Goal: Transaction & Acquisition: Obtain resource

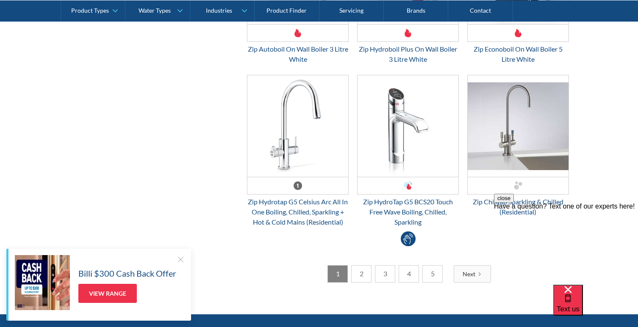
scroll to position [2284, 0]
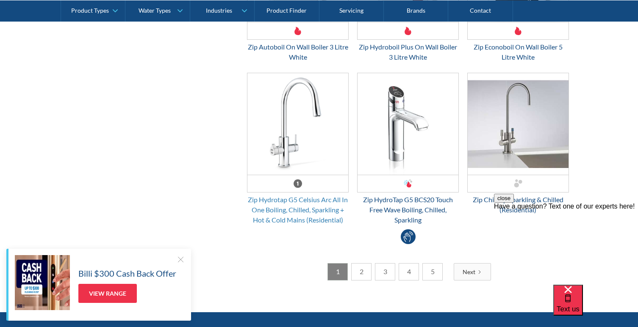
click at [313, 205] on div "Zip Hydrotap G5 Celsius Arc All In One Boiling, Chilled, Sparkling + Hot & Cold…" at bounding box center [298, 210] width 102 height 30
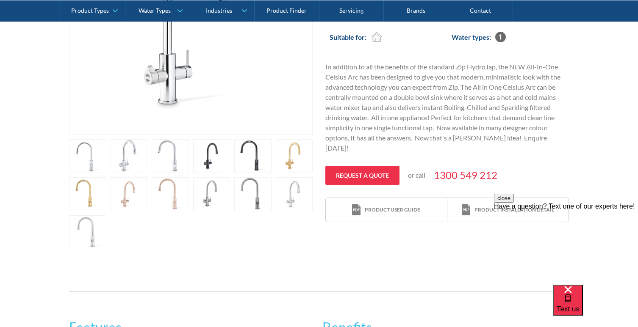
scroll to position [286, 0]
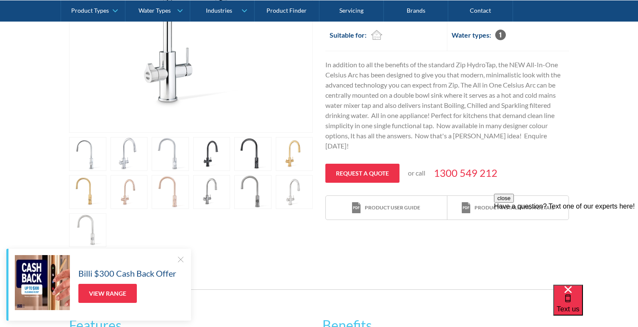
click at [258, 189] on link "open lightbox" at bounding box center [252, 192] width 37 height 34
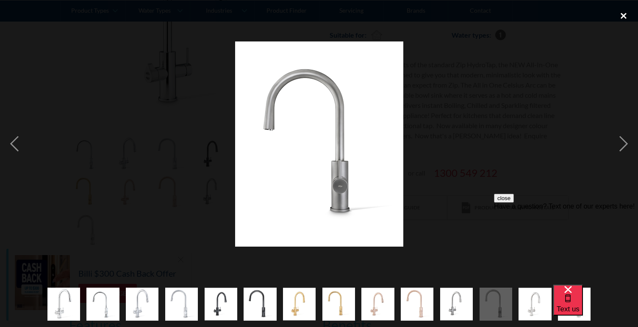
click at [623, 14] on div "close lightbox" at bounding box center [623, 15] width 29 height 19
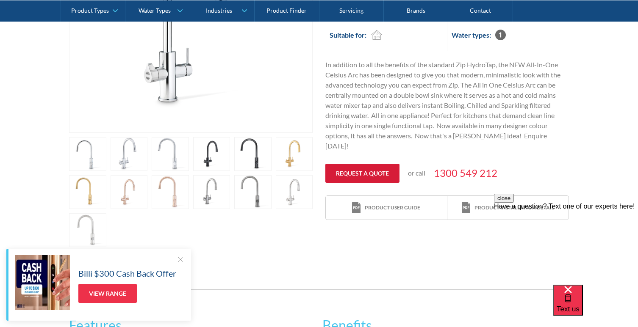
click at [374, 165] on link "Request a quote" at bounding box center [362, 173] width 74 height 19
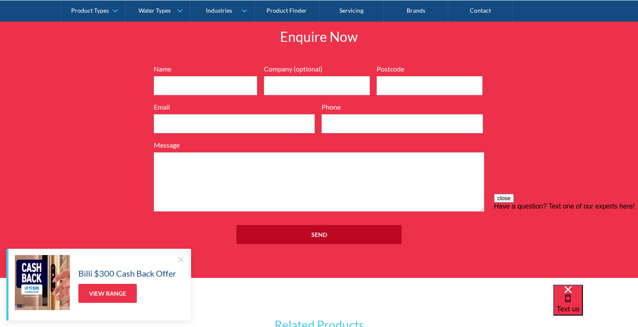
scroll to position [1025, 0]
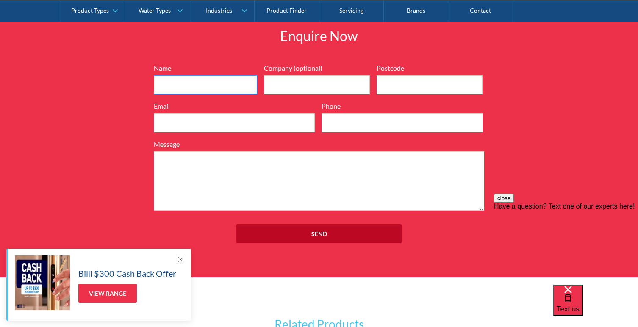
click at [201, 82] on input "Name" at bounding box center [205, 84] width 103 height 19
type input "[PERSON_NAME]"
type input "[DOMAIN_NAME]"
type input "6160"
type input "[EMAIL_ADDRESS][DOMAIN_NAME]"
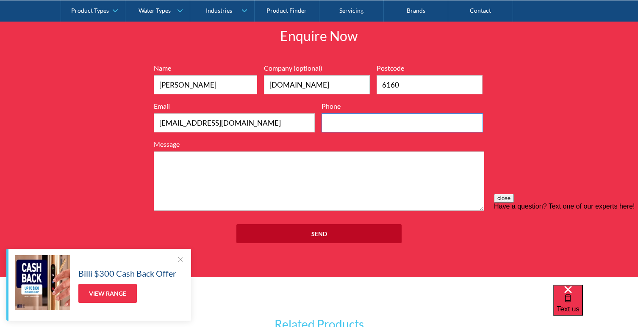
type input "0401499249"
click at [271, 181] on textarea "Message" at bounding box center [319, 181] width 330 height 59
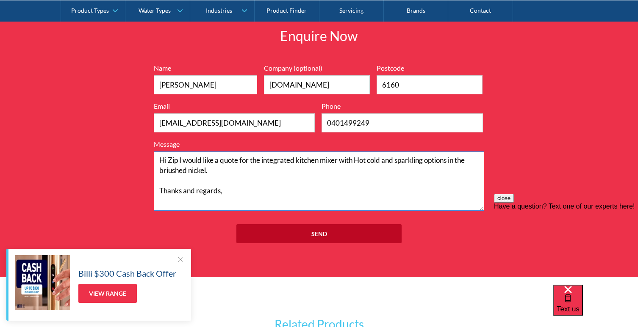
type textarea "Hi Zip I would like a quote for the integrated kitchen mixer with Hot cold and …"
click at [258, 222] on form "7199ebfc89469718eadd6f0c0345ca51cae17984353ea86a4a584a90323ec471d39657e024ac02a…" at bounding box center [318, 157] width 339 height 189
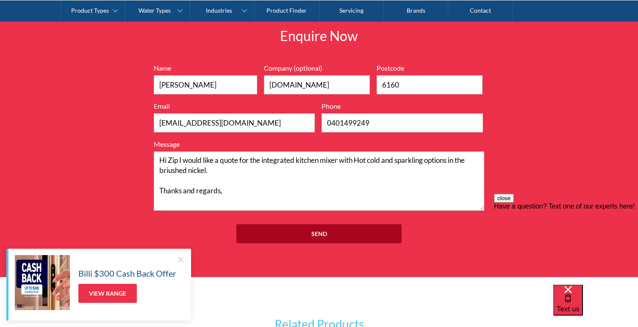
click at [258, 230] on input "Send" at bounding box center [318, 233] width 165 height 19
